Goal: Transaction & Acquisition: Book appointment/travel/reservation

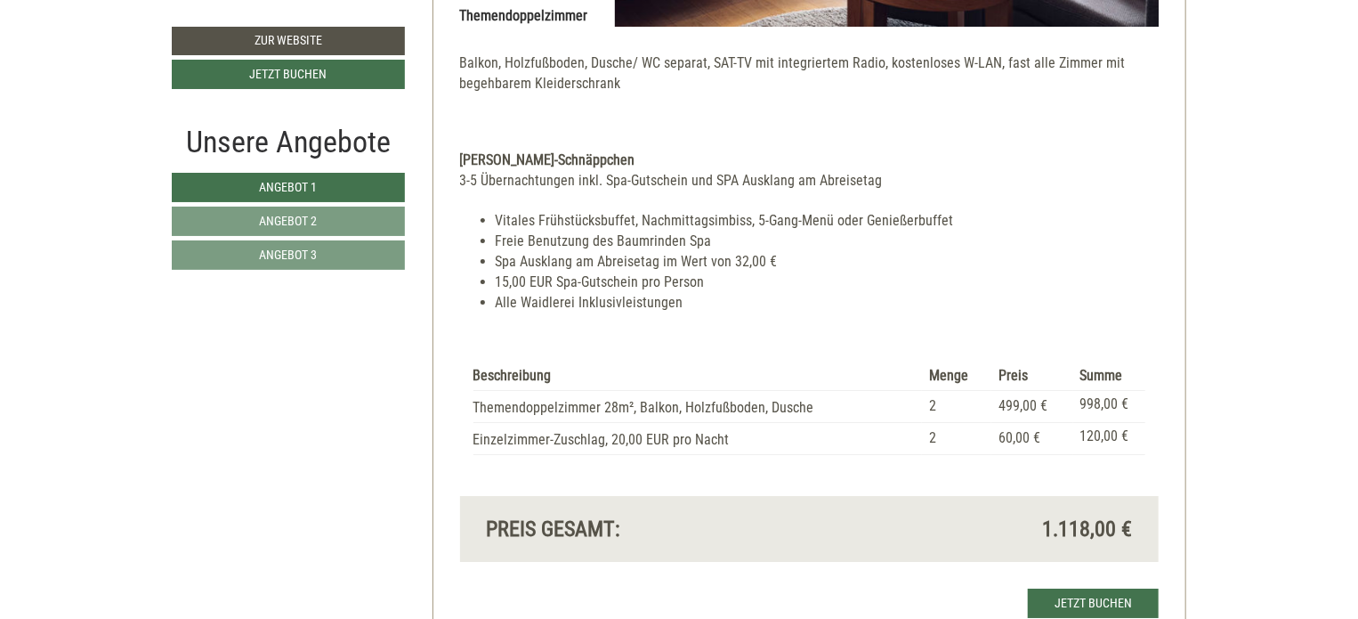
scroll to position [3026, 0]
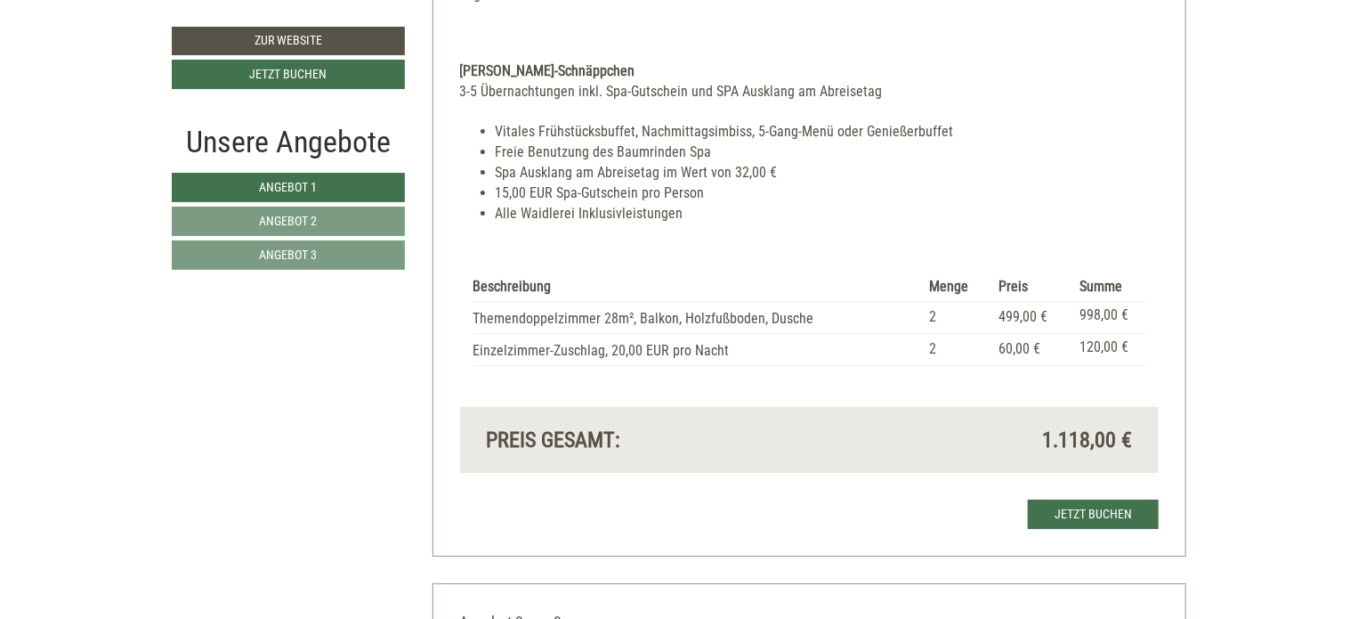
click at [744, 163] on li "Spa Ausklang am Abreisetag im Wert von 32,00 €" at bounding box center [828, 173] width 664 height 20
click at [749, 163] on li "Spa Ausklang am Abreisetag im Wert von 32,00 €" at bounding box center [828, 173] width 664 height 20
click at [751, 163] on li "Spa Ausklang am Abreisetag im Wert von 32,00 €" at bounding box center [828, 173] width 664 height 20
click at [617, 163] on li "Spa Ausklang am Abreisetag im Wert von 32,00 €" at bounding box center [828, 173] width 664 height 20
click at [651, 163] on li "Spa Ausklang am Abreisetag im Wert von 32,00 €" at bounding box center [828, 173] width 664 height 20
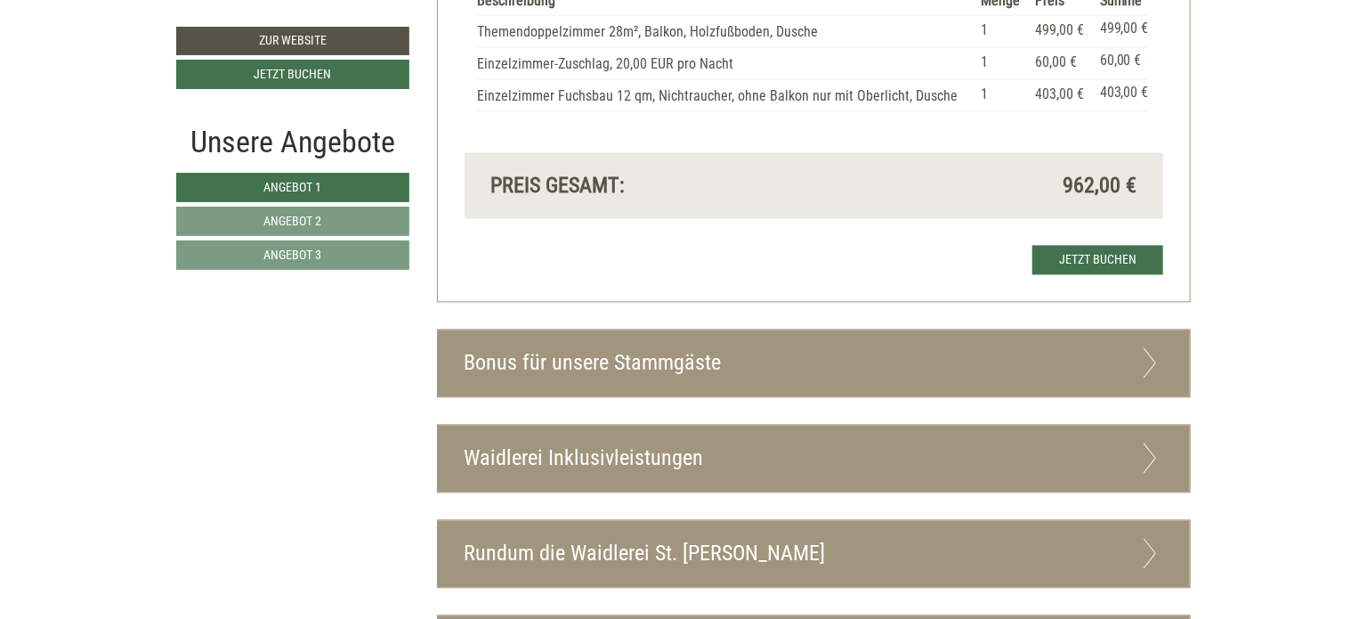
scroll to position [5162, 0]
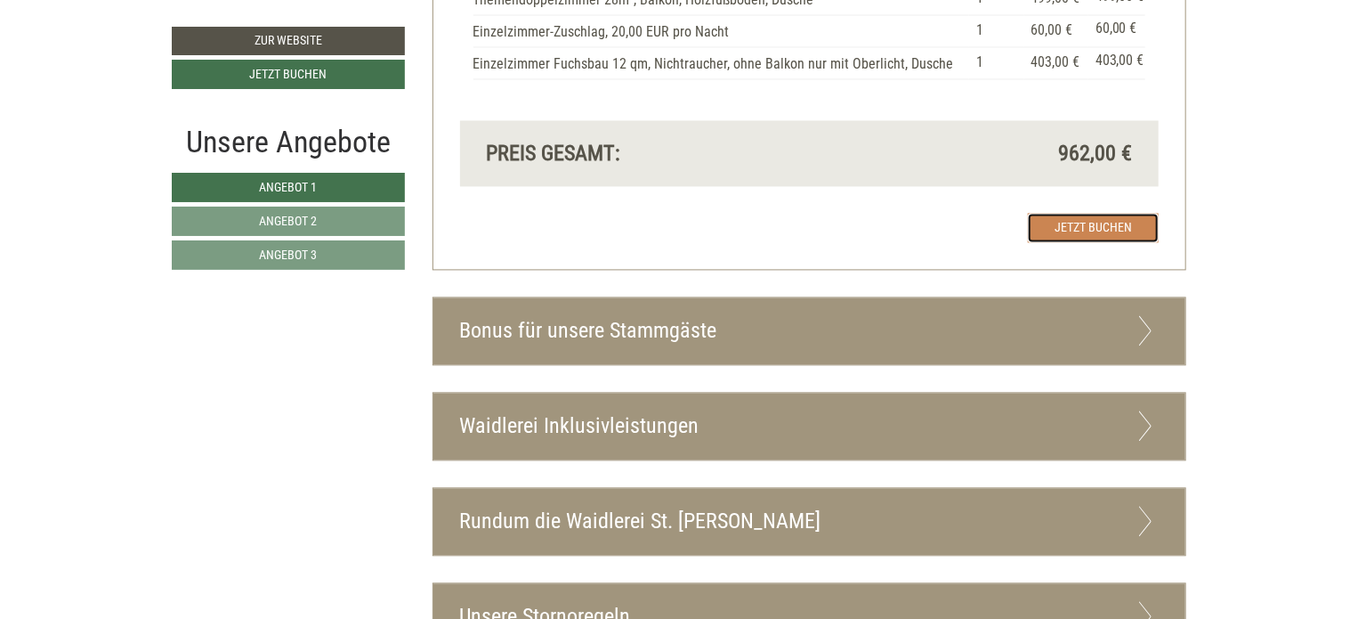
click at [1096, 213] on link "Jetzt buchen" at bounding box center [1093, 227] width 131 height 29
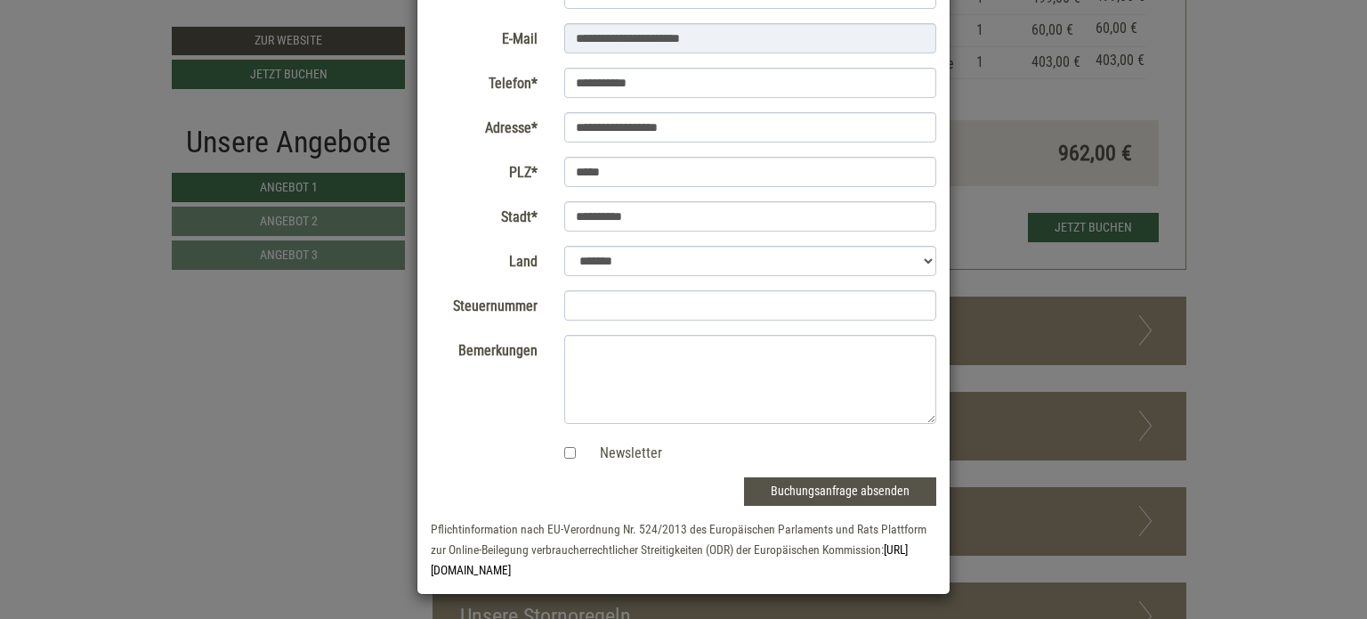
scroll to position [231, 0]
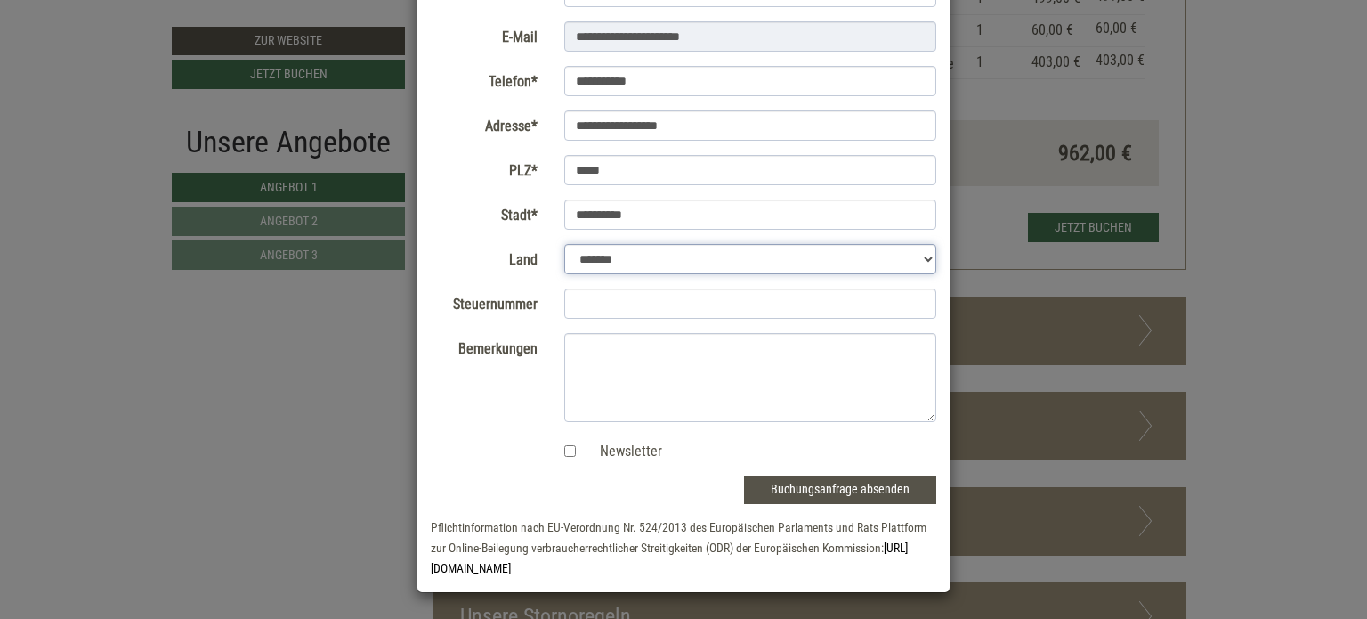
click at [924, 258] on select "**********" at bounding box center [750, 259] width 373 height 30
select select "*"
click at [564, 274] on select "**********" at bounding box center [750, 259] width 373 height 30
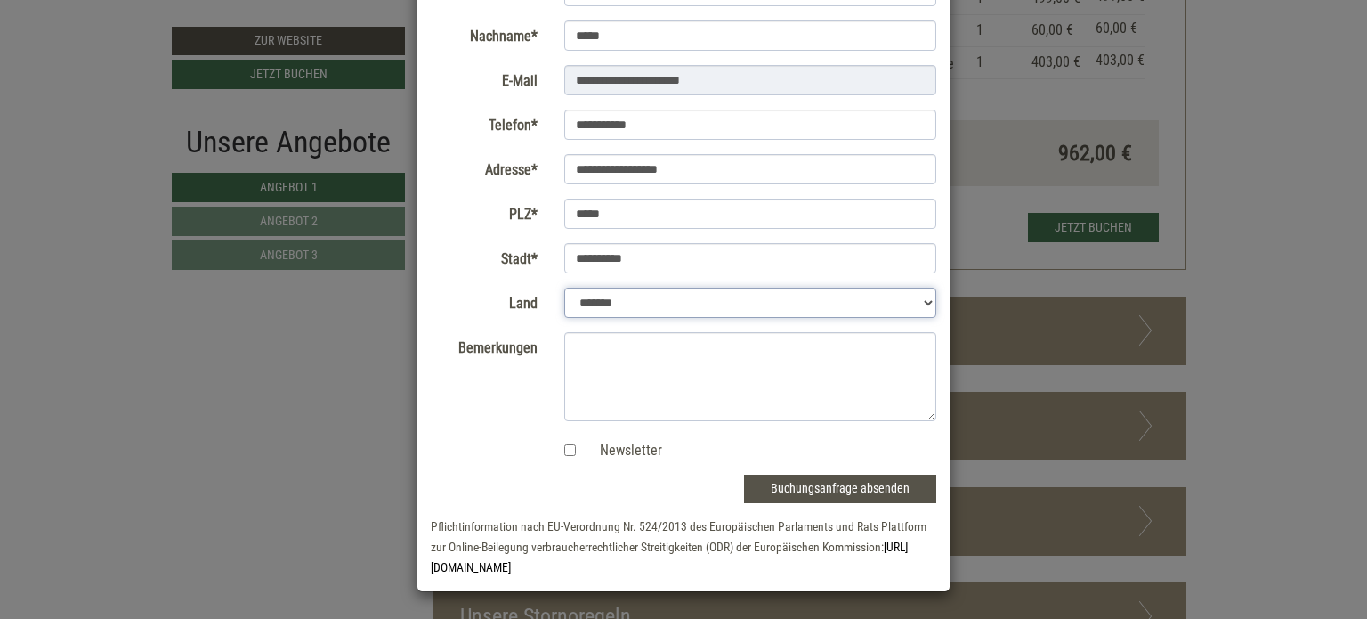
scroll to position [185, 0]
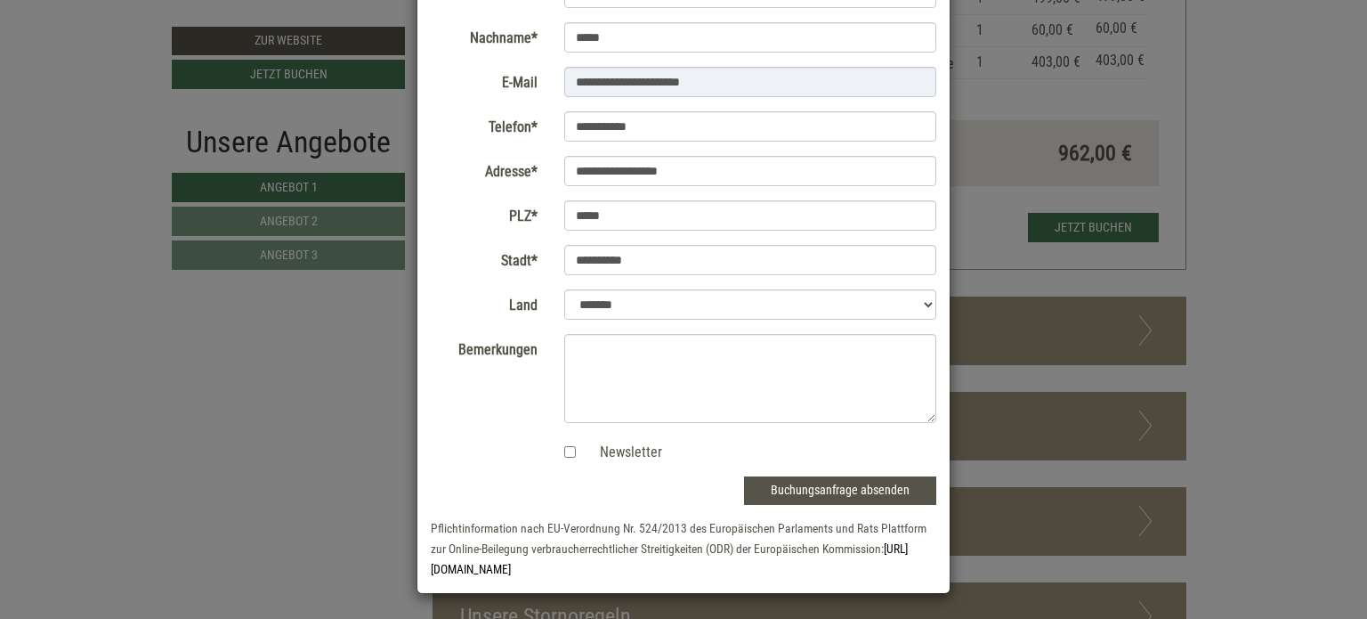
click at [643, 330] on form "**********" at bounding box center [684, 255] width 506 height 645
click at [643, 336] on textarea "Bemerkungen" at bounding box center [750, 378] width 373 height 89
click at [851, 492] on button "Buchungsanfrage absenden" at bounding box center [840, 490] width 192 height 28
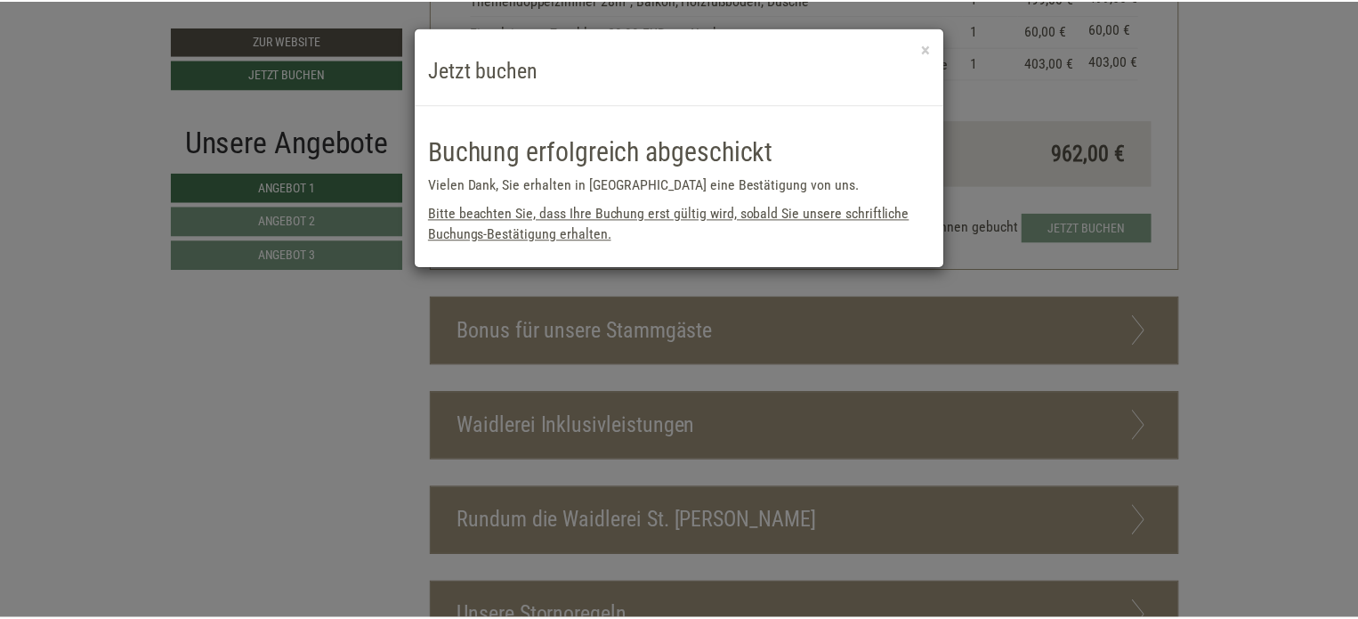
scroll to position [0, 0]
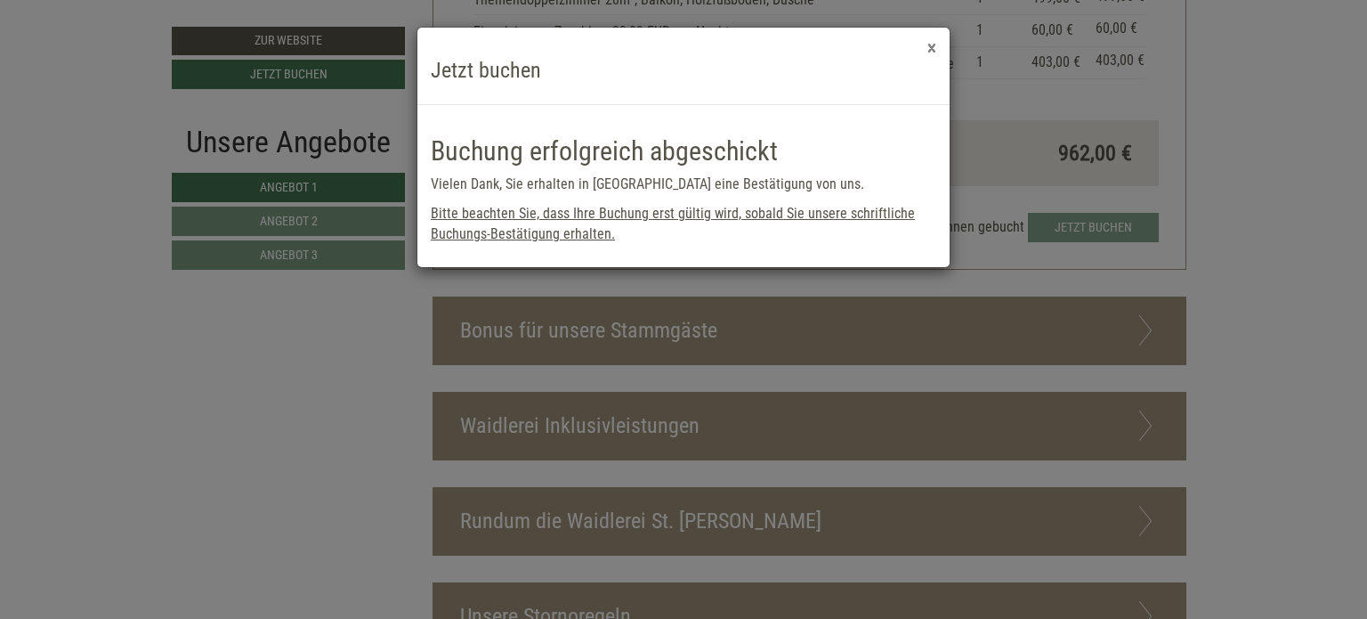
click at [934, 50] on button "×" at bounding box center [931, 48] width 9 height 19
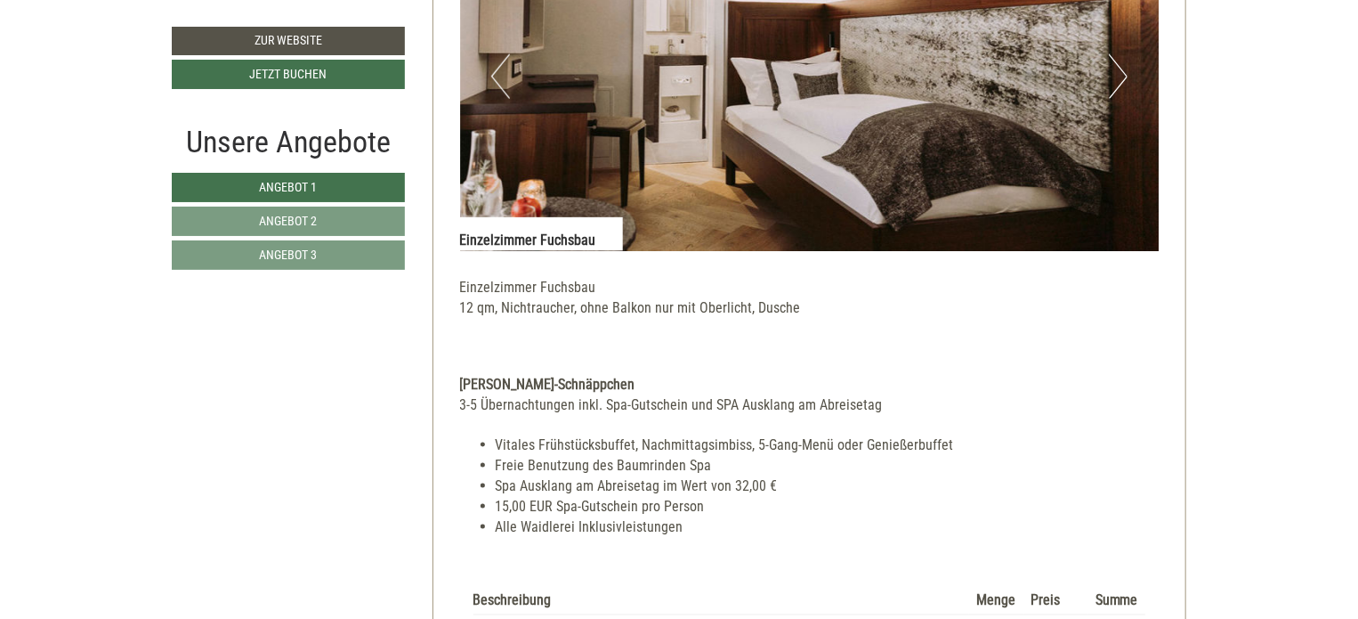
scroll to position [4450, 0]
